Goal: Contribute content: Add original content to the website for others to see

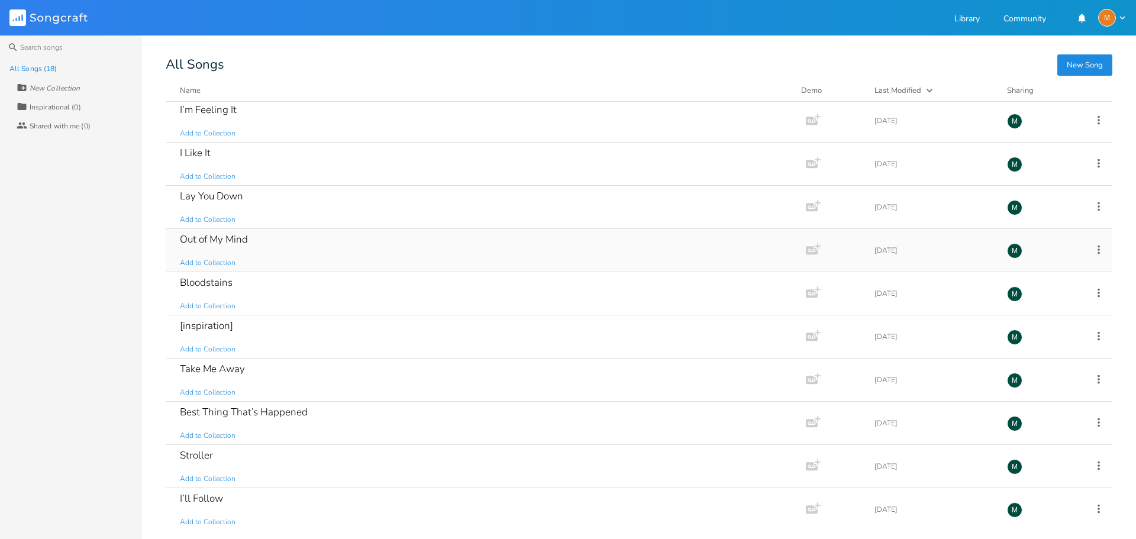
scroll to position [178, 0]
click at [252, 199] on div "Lay You Down Add to Collection" at bounding box center [483, 204] width 607 height 43
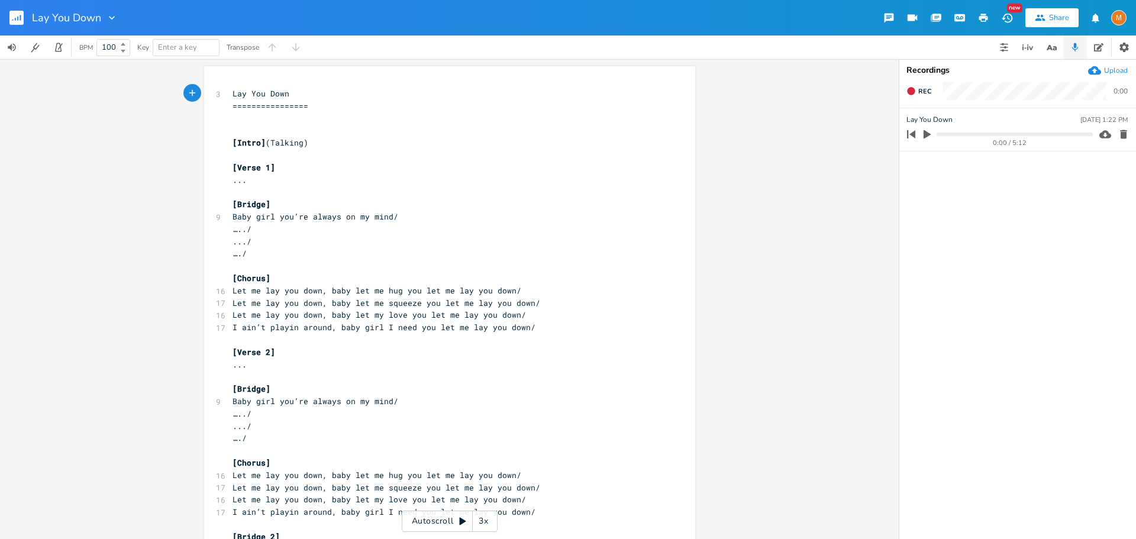
click at [348, 180] on pre "..." at bounding box center [443, 180] width 427 height 12
type textarea "y"
click at [468, 320] on span "Let me lay you down, baby let my love you let me lay you down/" at bounding box center [380, 315] width 294 height 11
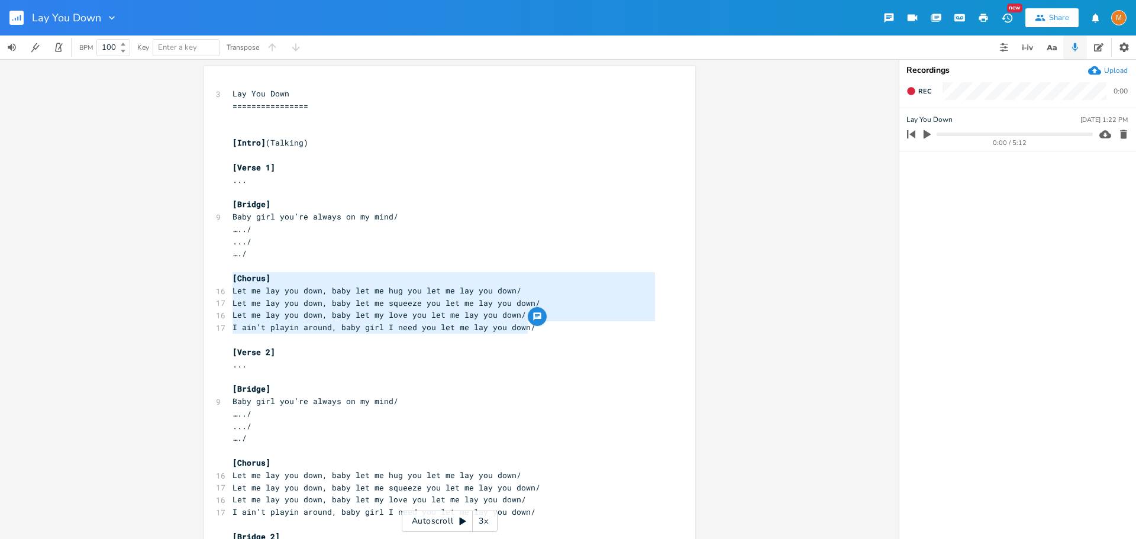
type textarea "Let me lay you down, baby let me hug you let me lay you down/ Let me lay you do…"
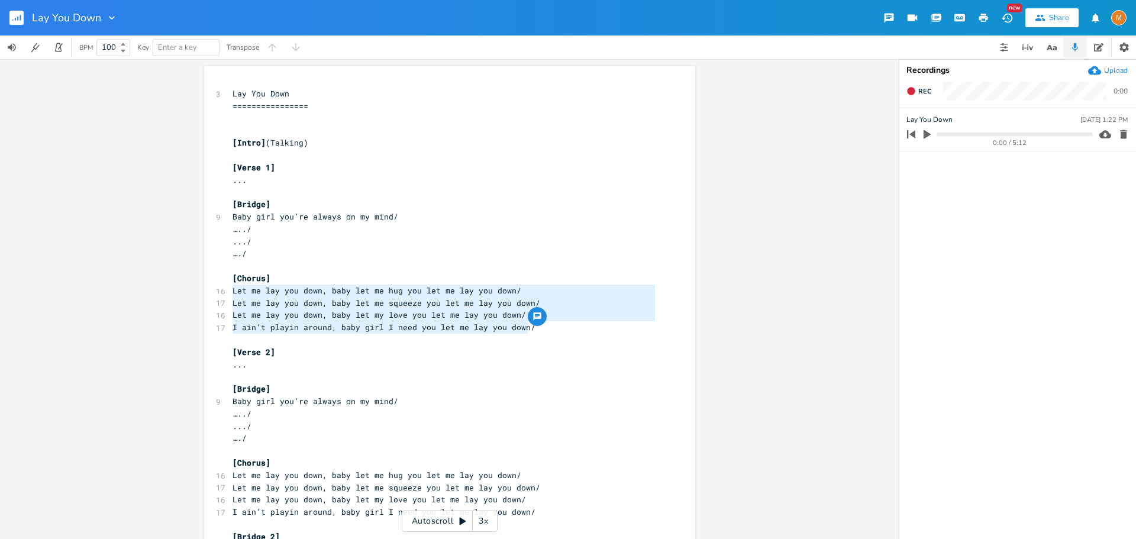
drag, startPoint x: 524, startPoint y: 331, endPoint x: 217, endPoint y: 296, distance: 309.7
click at [230, 296] on div "3 Lay You Down ================ ​ ​ [Intro] (Talking) ​ [Verse 1] ... ​ [Bridge…" at bounding box center [443, 402] width 427 height 628
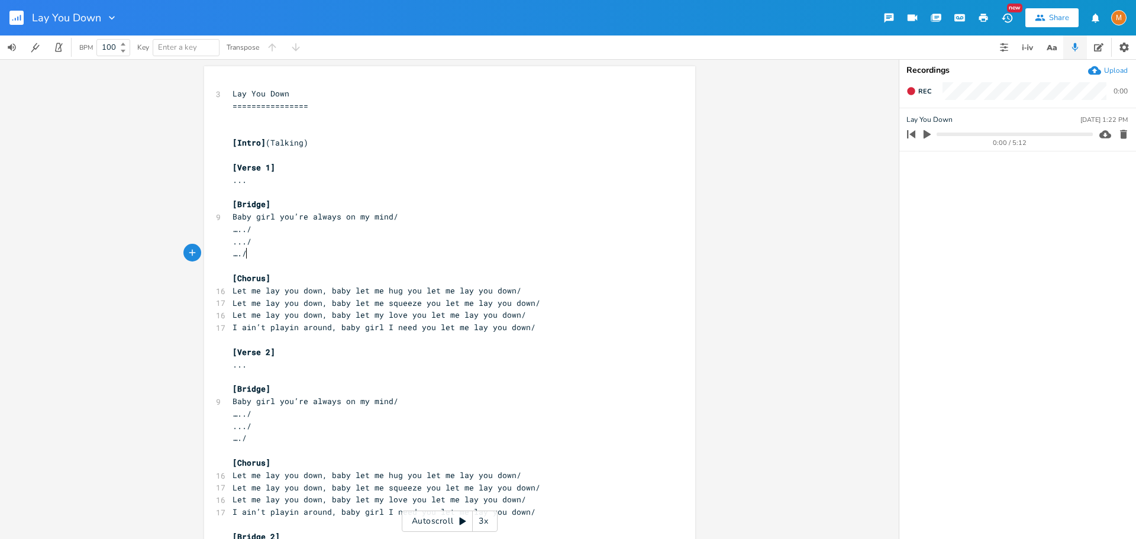
type textarea "Baby girl you’re always on my mind/ …../ .../ …./"
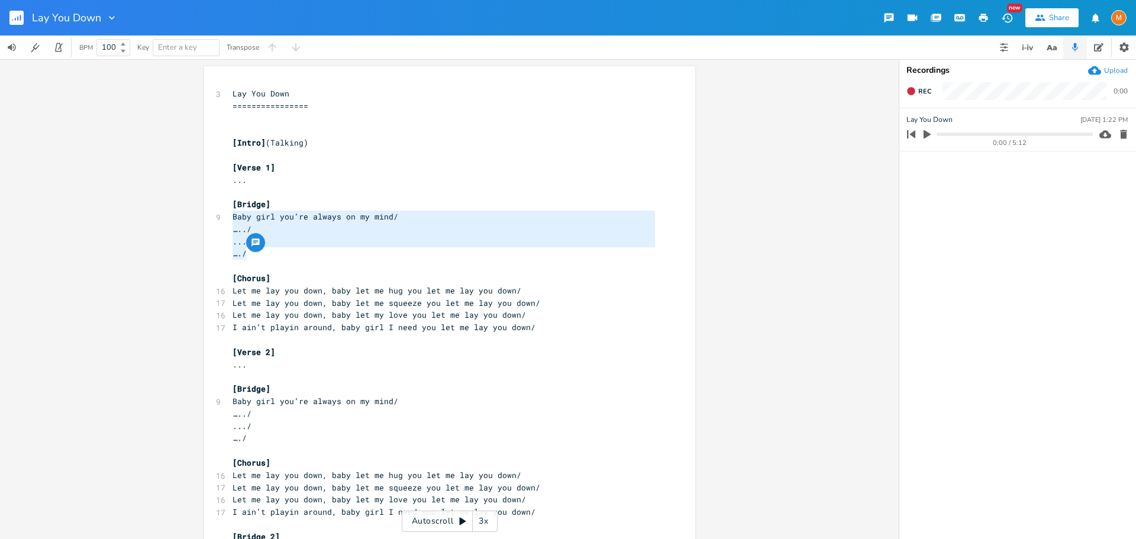
drag, startPoint x: 249, startPoint y: 252, endPoint x: 216, endPoint y: 220, distance: 46.0
click at [230, 220] on div "3 Lay You Down ================ ​ ​ [Intro] (Talking) ​ [Verse 1] ... ​ [Bridge…" at bounding box center [443, 402] width 427 height 628
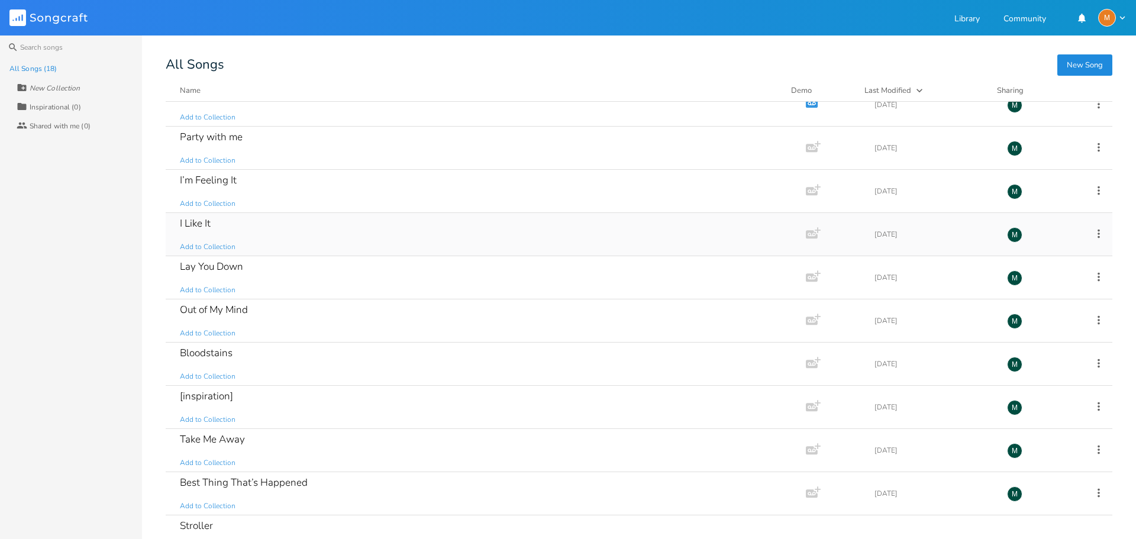
scroll to position [118, 0]
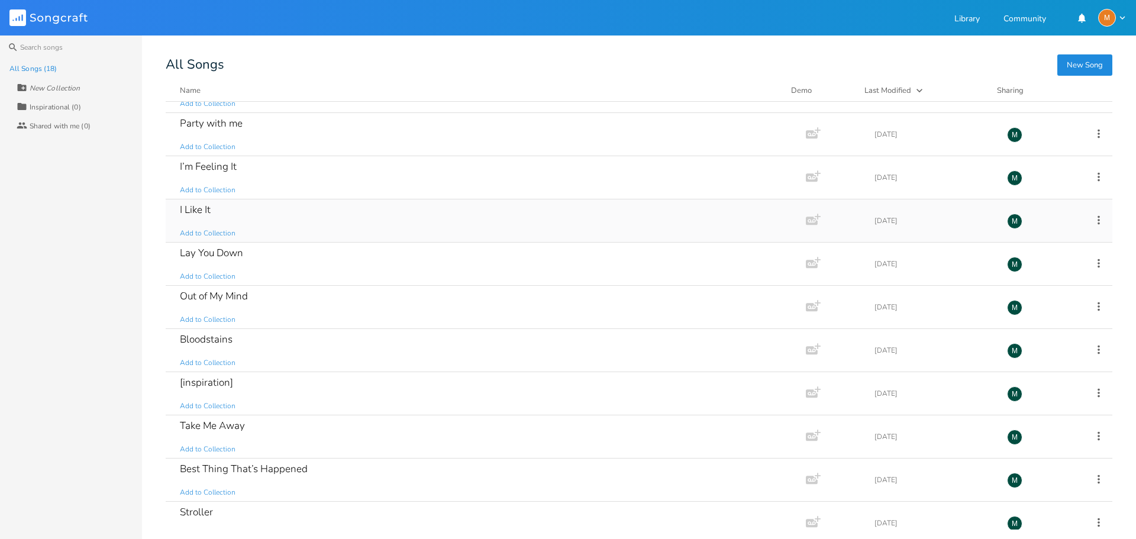
click at [193, 211] on div "I Like It" at bounding box center [195, 210] width 31 height 10
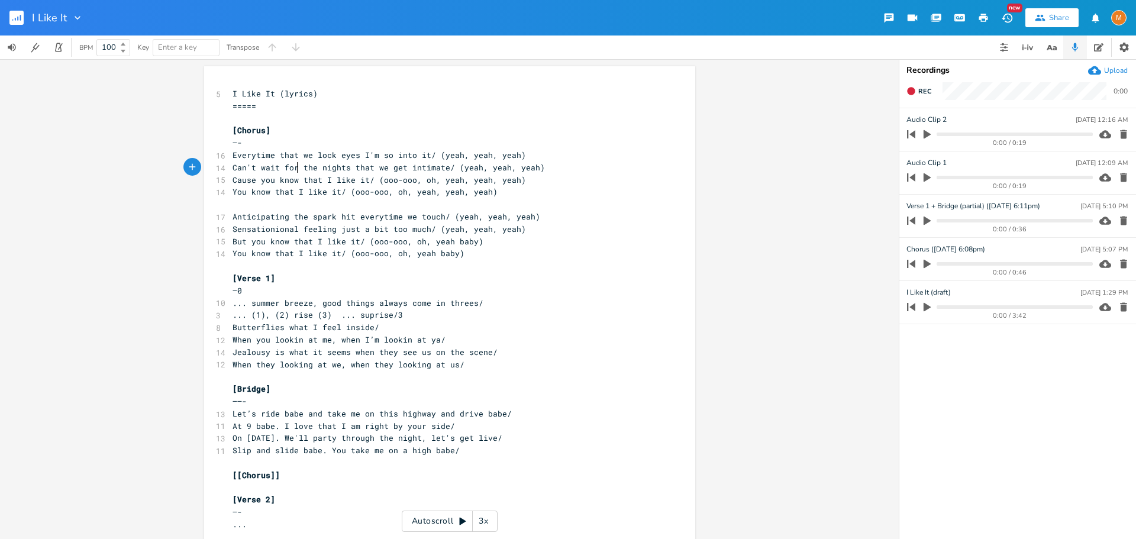
click at [292, 163] on span "Can't wait for the nights that we get intimate/ (yeah, yeah, yeah)" at bounding box center [389, 167] width 312 height 11
click at [410, 230] on span "Sensationional feeling just a bit too much/ (yeah, yeah, yeah)" at bounding box center [380, 229] width 294 height 11
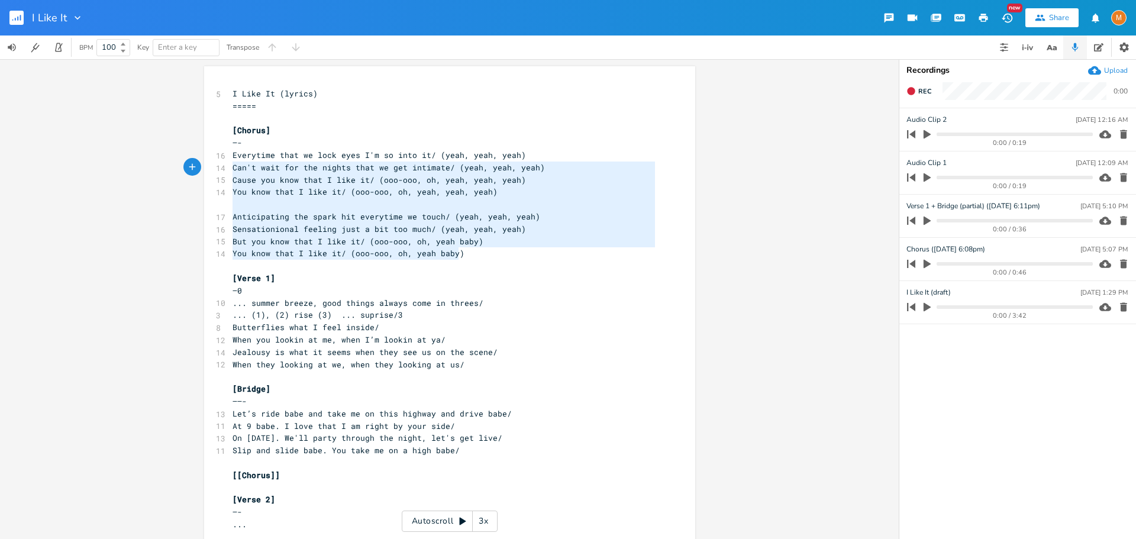
type textarea "Everytime that we lock eyes I'm so into it/ (yeah, yeah, yeah) Can't wait for t…"
drag, startPoint x: 459, startPoint y: 258, endPoint x: 207, endPoint y: 153, distance: 273.0
click at [207, 153] on div "Everytime that we lock eyes I'm so into it/ (yeah, yeah, yeah) Can't wait for t…" at bounding box center [449, 337] width 491 height 543
click at [317, 140] on pre "—-" at bounding box center [443, 143] width 427 height 12
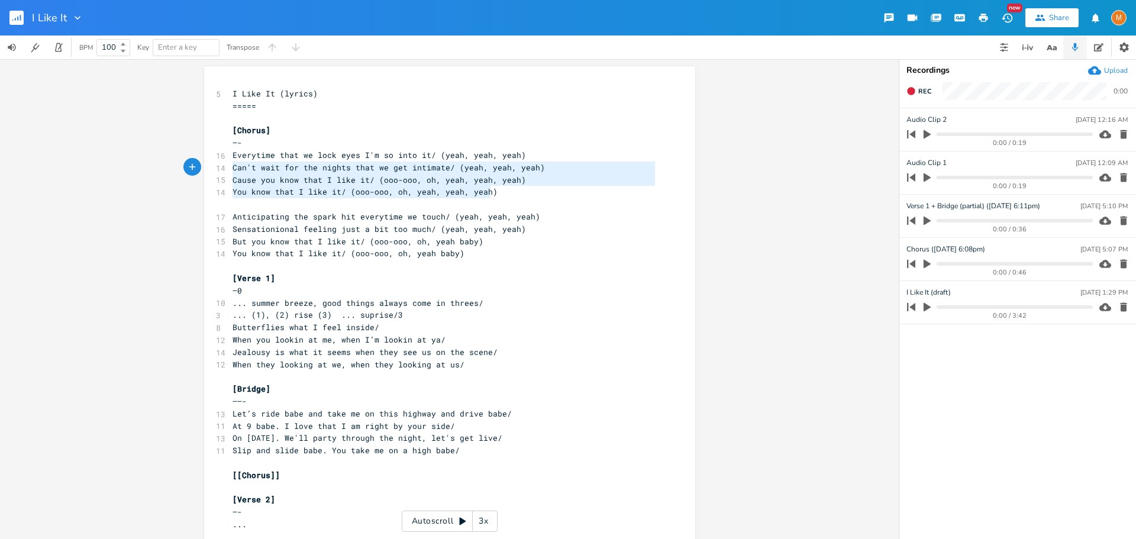
type textarea "Everytime that we lock eyes I'm so into it/ (yeah, yeah, yeah) Can't wait for t…"
drag, startPoint x: 496, startPoint y: 195, endPoint x: 195, endPoint y: 161, distance: 303.1
click at [186, 156] on div "Everytime that we lock eyes I'm so into it/ (yeah, yeah, yeah) Can't wait for t…" at bounding box center [449, 299] width 899 height 480
click at [276, 327] on span "Butterflies what I feel inside/" at bounding box center [306, 327] width 147 height 11
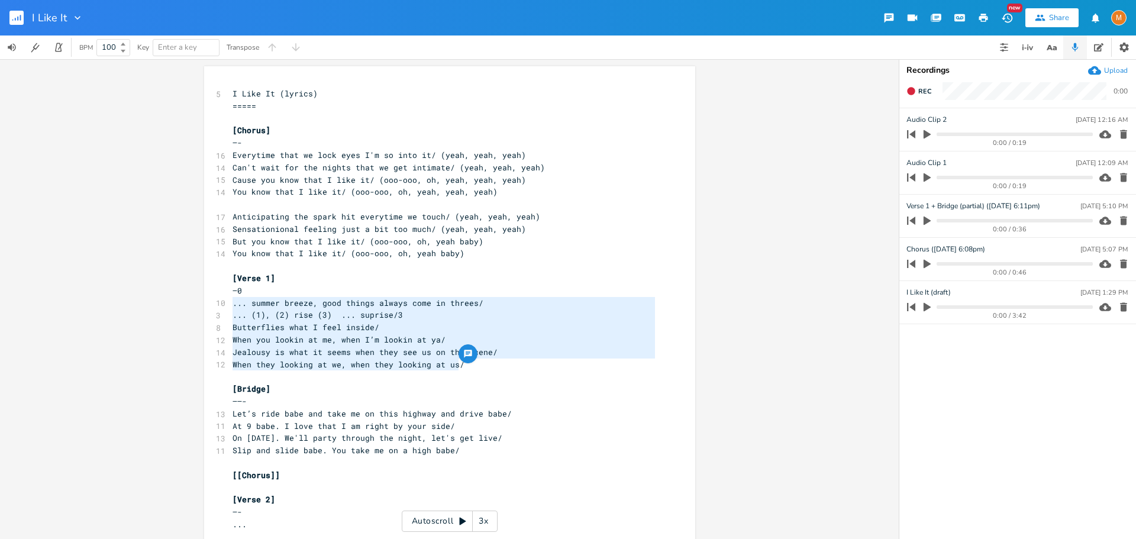
type textarea "—0 ... summer breeze, good things always come in threes/ ... (1), (2) rise (3) …"
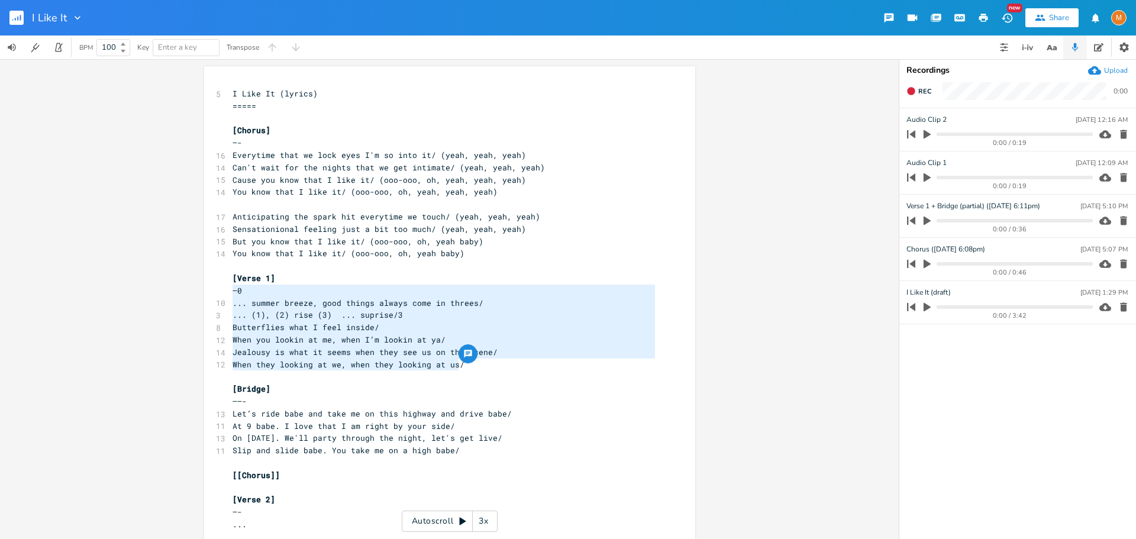
drag, startPoint x: 456, startPoint y: 370, endPoint x: 211, endPoint y: 289, distance: 257.5
click at [211, 289] on div "—0 ... summer breeze, good things always come in threes/ ... (1), (2) rise (3) …" at bounding box center [449, 337] width 491 height 543
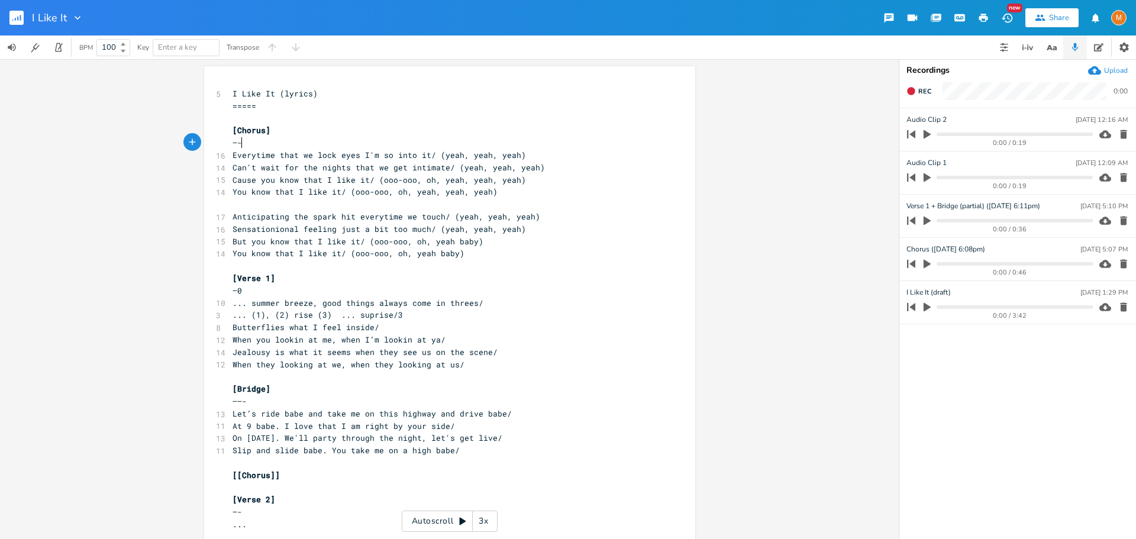
click at [476, 138] on pre "—-" at bounding box center [443, 143] width 427 height 12
click at [431, 203] on pre "​" at bounding box center [443, 204] width 427 height 12
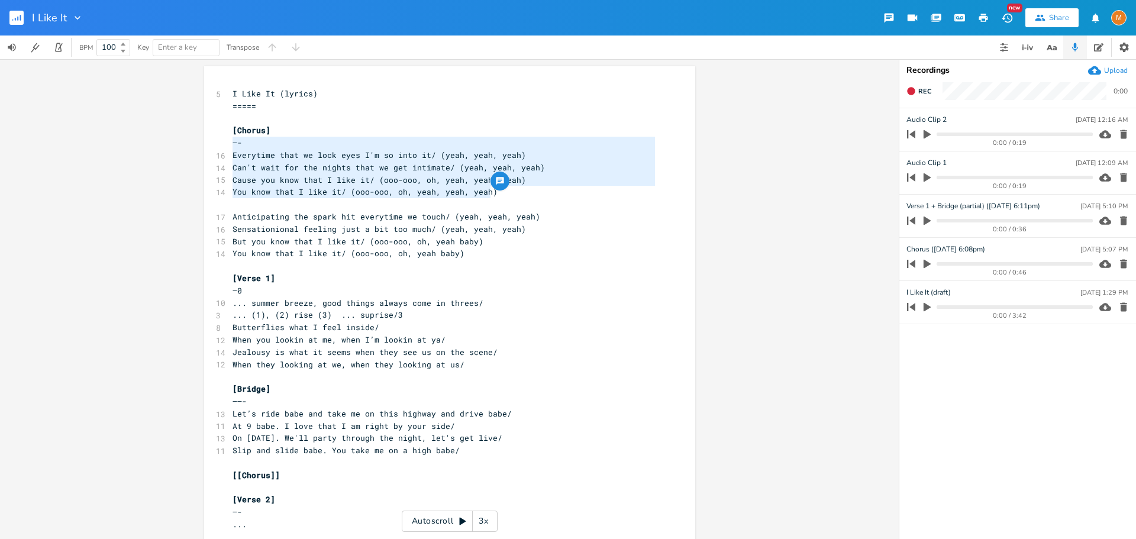
type textarea "Everytime that we lock eyes I'm so into it/ (yeah, yeah, yeah) Can't wait for t…"
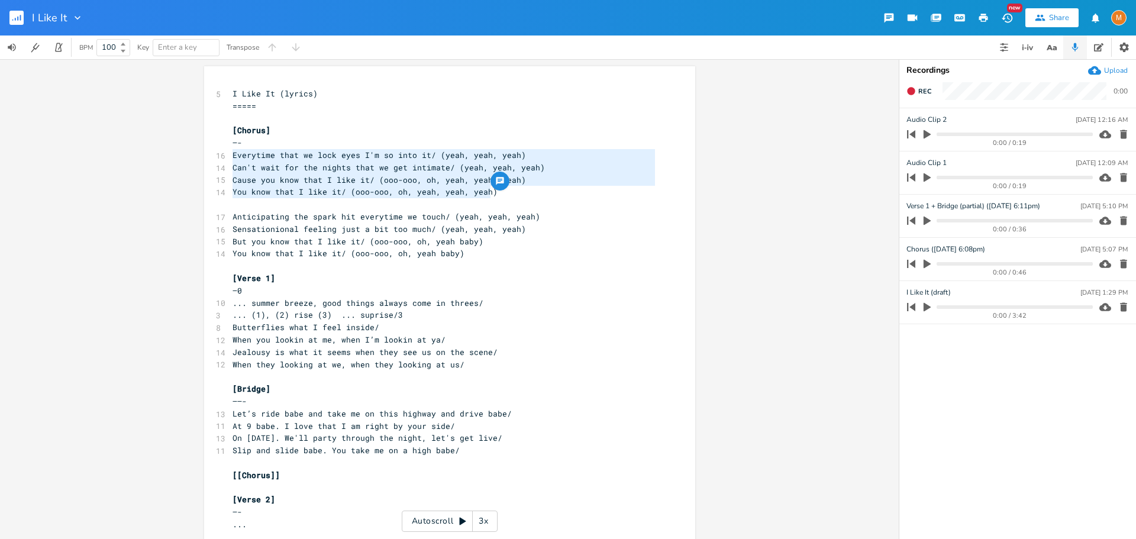
drag, startPoint x: 499, startPoint y: 188, endPoint x: 200, endPoint y: 155, distance: 300.7
click at [204, 155] on div "Everytime that we lock eyes I'm so into it/ (yeah, yeah, yeah) Can't wait for t…" at bounding box center [449, 337] width 491 height 543
click at [472, 251] on pre "You know that I like it/ (ooo-ooo, oh, yeah baby)" at bounding box center [443, 253] width 427 height 12
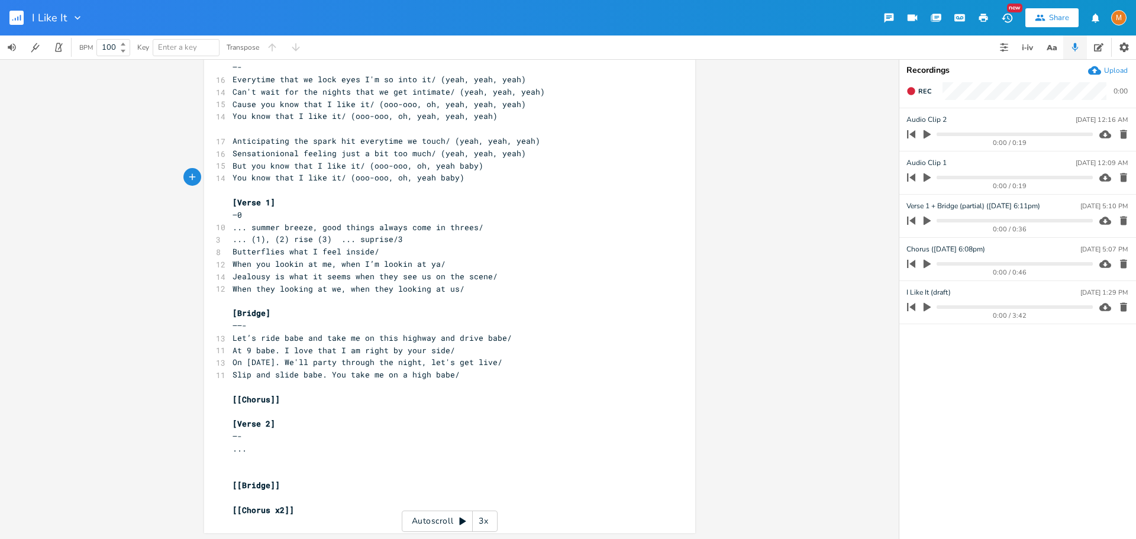
scroll to position [77, 0]
click at [422, 265] on span "When you lookin at me, when I’m lookin at ya/" at bounding box center [339, 262] width 213 height 11
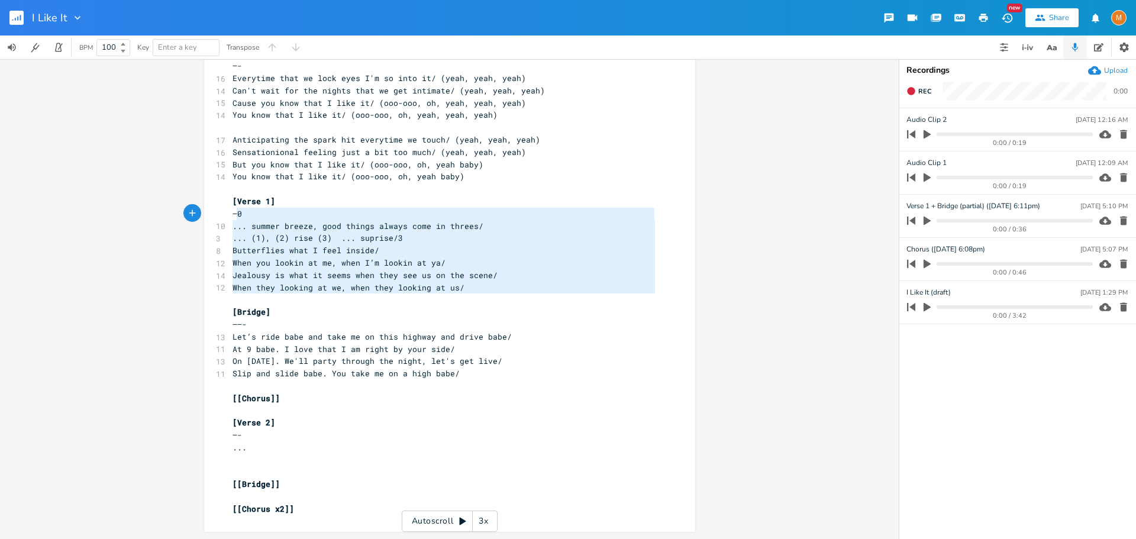
type textarea "—0 ... summer breeze, good things always come in threes/ ... (1), (2) rise (3) …"
drag, startPoint x: 462, startPoint y: 296, endPoint x: 225, endPoint y: 214, distance: 251.4
click at [225, 214] on div "—0 ... summer breeze, good things always come in threes/ ... (1), (2) rise (3) …" at bounding box center [449, 260] width 491 height 543
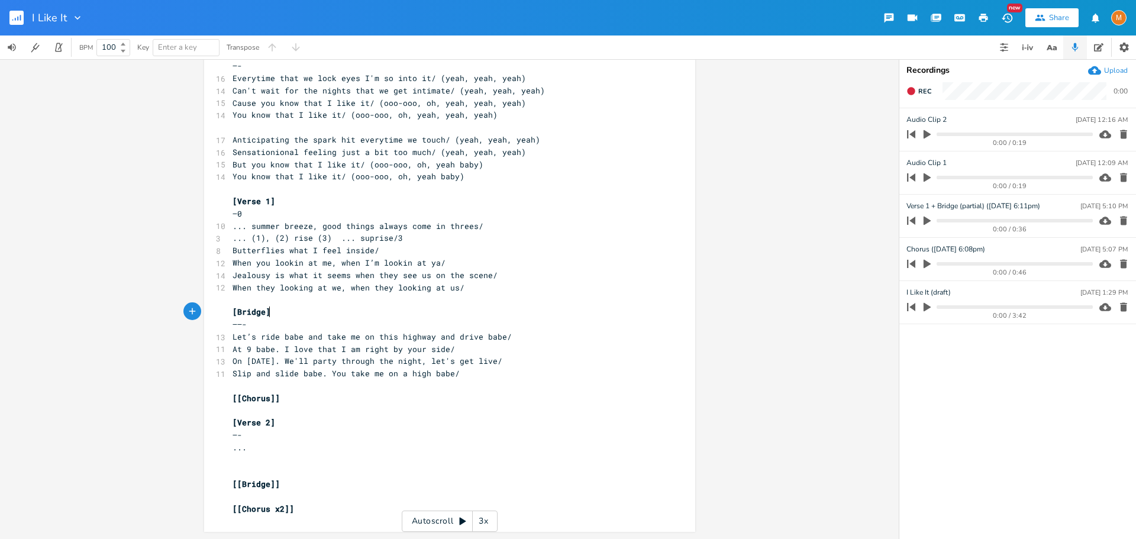
click at [310, 313] on pre "[Bridge]" at bounding box center [443, 312] width 427 height 12
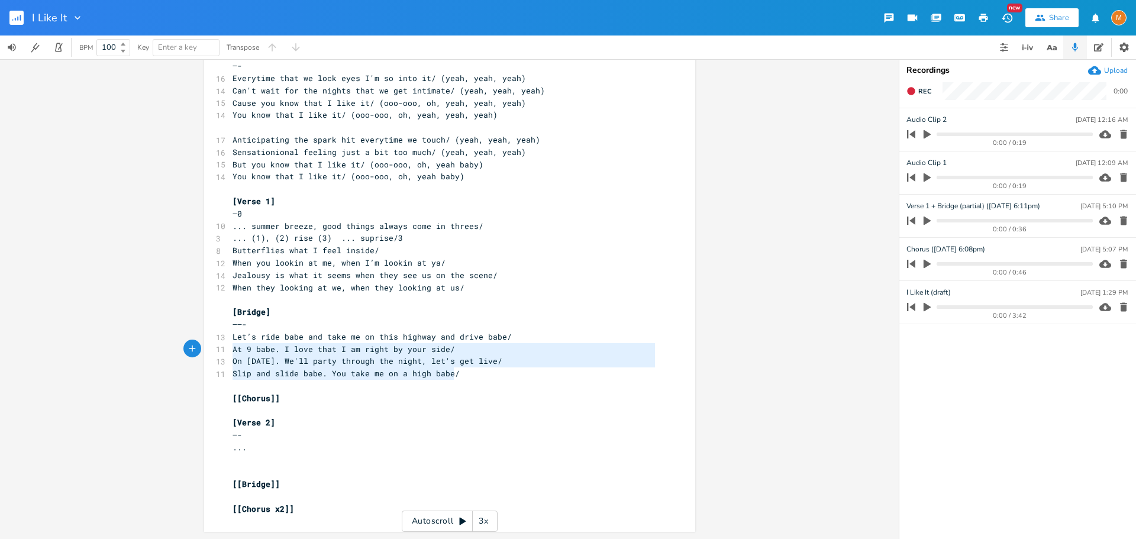
type textarea "Let’s ride babe and take me on this highway and drive babe/ At 9 babe. I love t…"
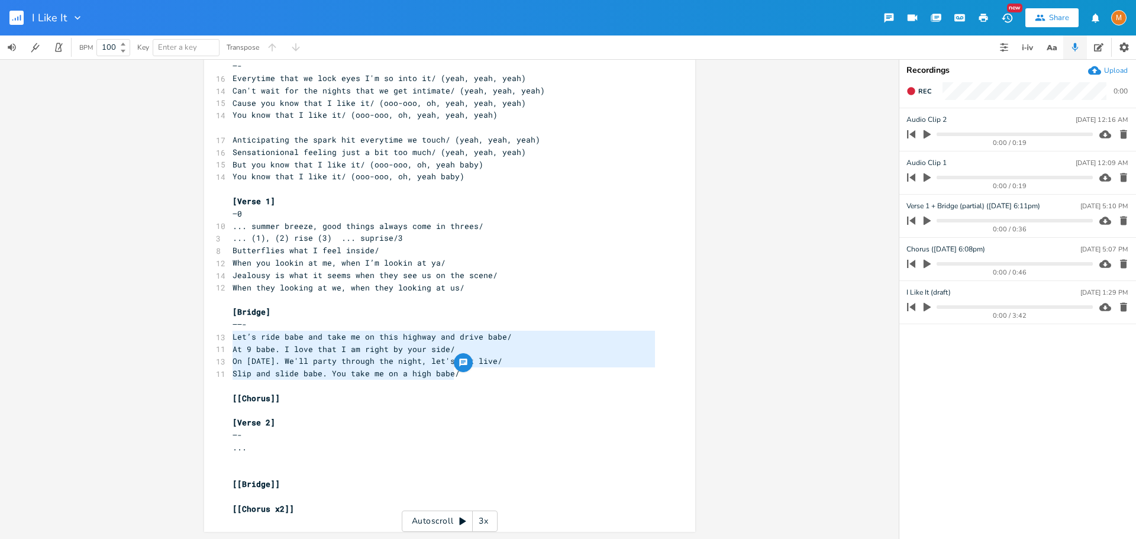
drag, startPoint x: 454, startPoint y: 374, endPoint x: 207, endPoint y: 337, distance: 250.1
click at [207, 337] on div "Let’s ride babe and take me on this highway and drive babe/ At 9 babe. I love t…" at bounding box center [449, 260] width 491 height 543
click at [298, 443] on pre "..." at bounding box center [443, 447] width 427 height 12
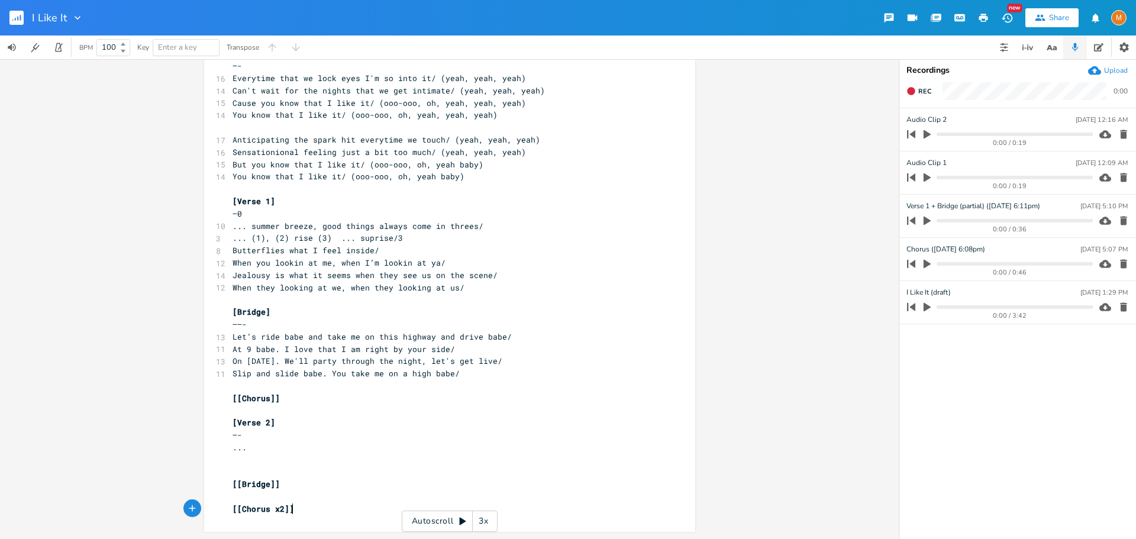
type textarea "[[Bridge]] [[Chorus x2]]"
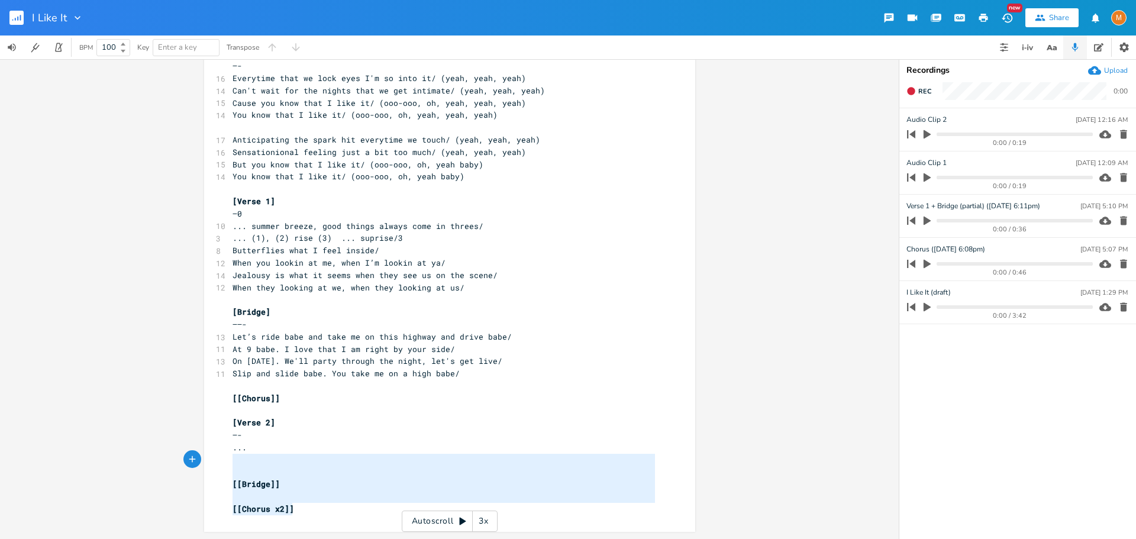
drag, startPoint x: 302, startPoint y: 509, endPoint x: 305, endPoint y: 460, distance: 48.7
click at [305, 460] on div "5 I Like It (lyrics) ===== ​ [Chorus] —- 16 Everytime that we lock eyes I'm so …" at bounding box center [443, 263] width 427 height 505
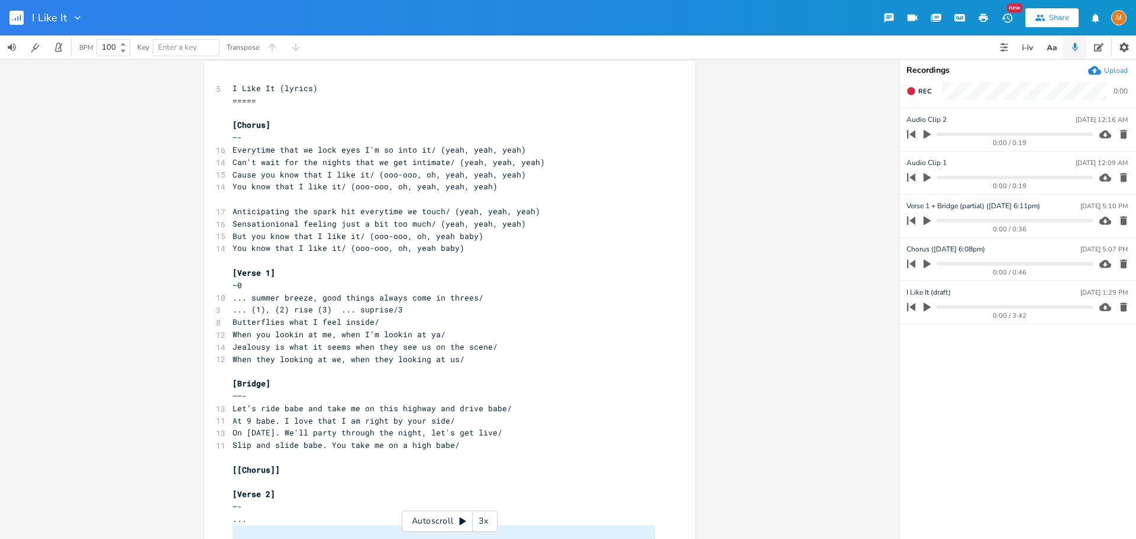
scroll to position [0, 0]
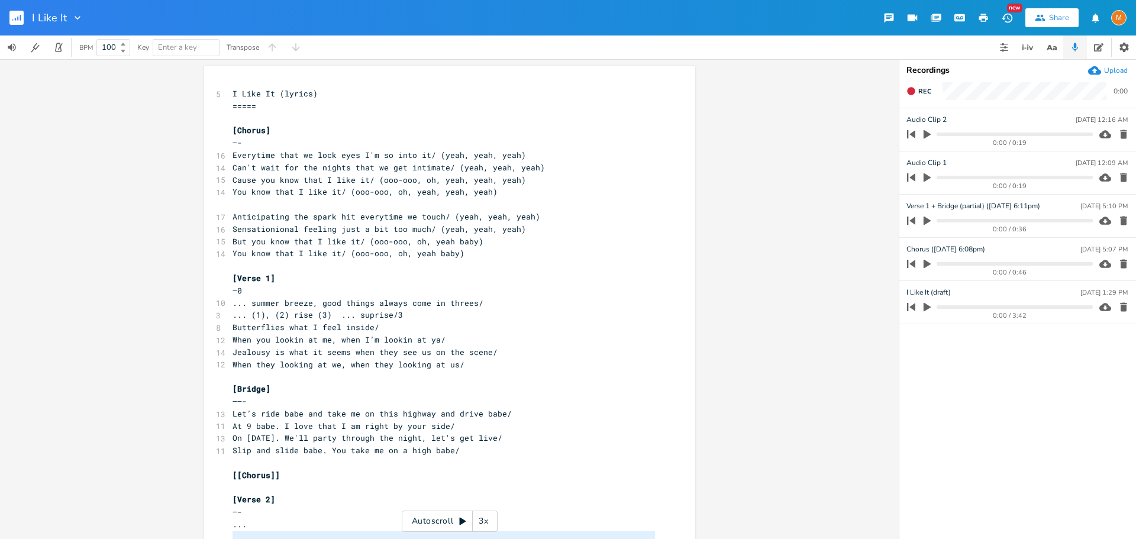
click at [371, 420] on pre "At 9 babe. I love that I am right by your side/" at bounding box center [443, 426] width 427 height 12
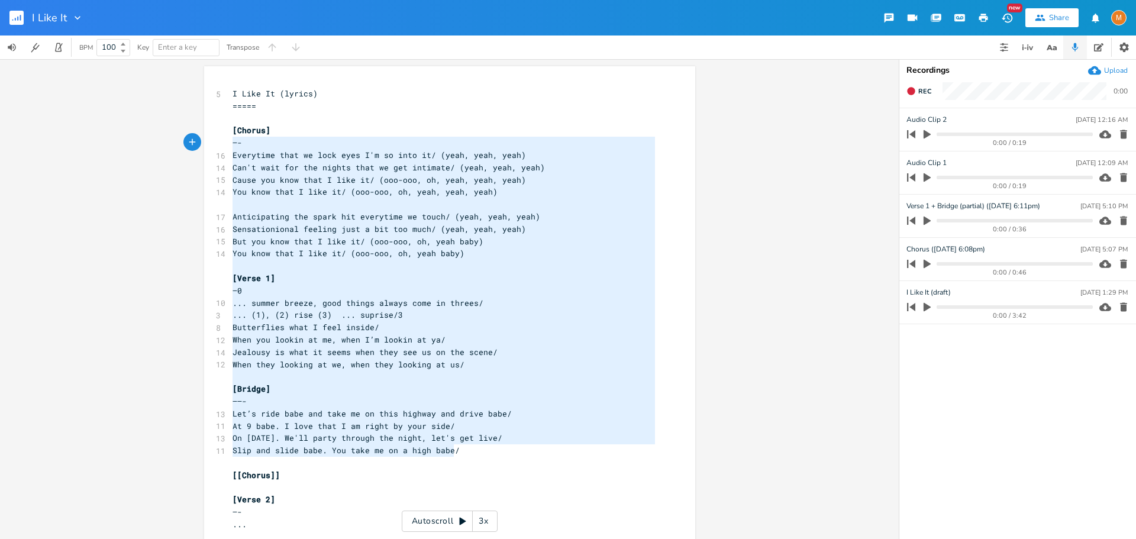
type textarea "[Loremi] —- Dolorsita cons ad elit sedd E't in utla et/ (dolo, magn, aliq) Eni'…"
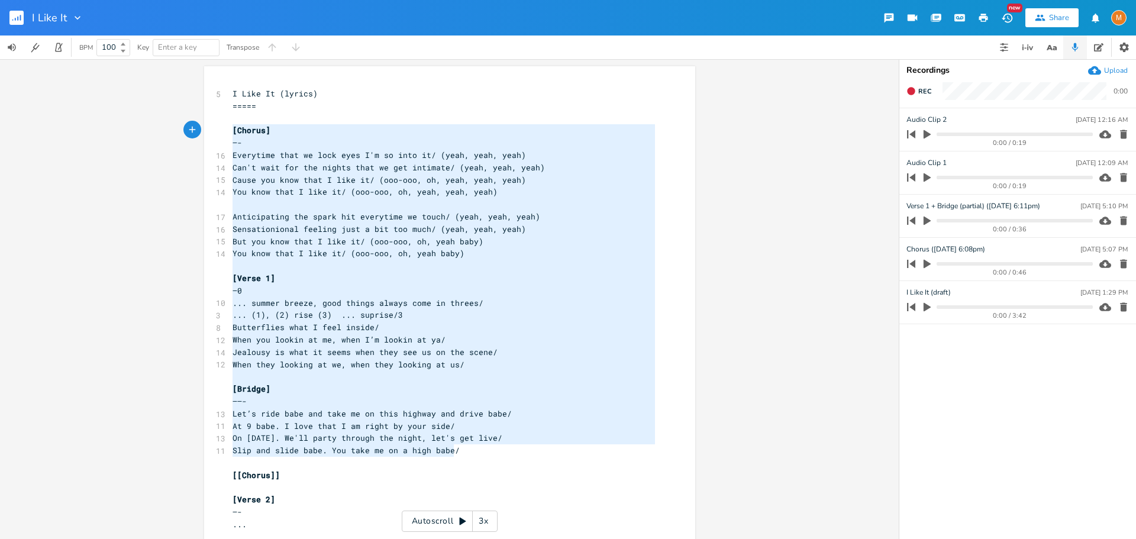
drag, startPoint x: 463, startPoint y: 455, endPoint x: 200, endPoint y: 128, distance: 419.2
click at [204, 128] on div "x 5 I Like It (lyrics) ===== ​ [Chorus] —- 16 Everytime that we lock eyes I'm s…" at bounding box center [449, 337] width 491 height 543
click at [518, 180] on pre "Cause you know that I like it/ (ooo-ooo, oh, yeah, yeah, yeah)" at bounding box center [443, 180] width 427 height 12
